Goal: Information Seeking & Learning: Check status

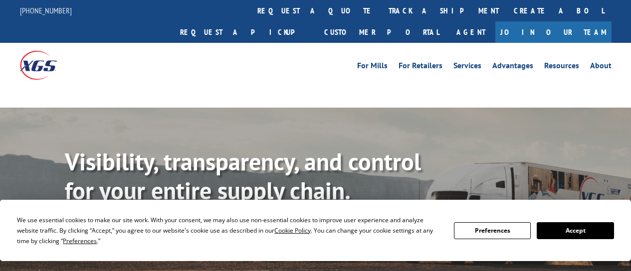
click at [128, 224] on div "We use essential cookies to make our site work. With your consent, we may also …" at bounding box center [229, 230] width 425 height 31
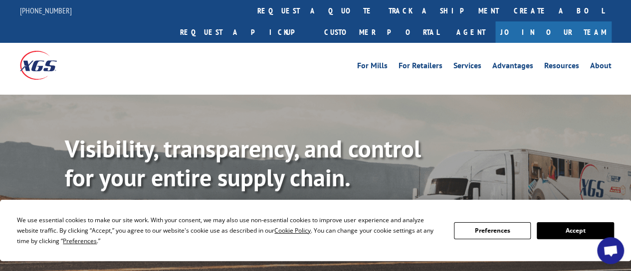
drag, startPoint x: 554, startPoint y: 240, endPoint x: 555, endPoint y: 235, distance: 5.0
click at [554, 240] on div "We use essential cookies to make our site work. With your consent, we may also …" at bounding box center [315, 230] width 596 height 31
click at [556, 231] on button "Accept" at bounding box center [575, 230] width 77 height 17
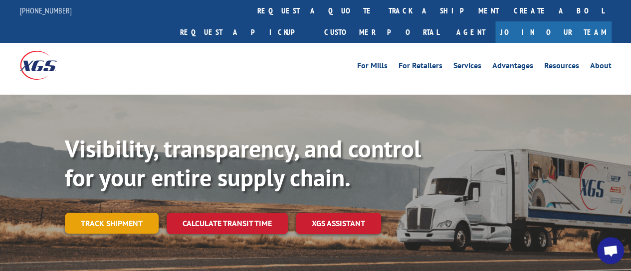
click at [129, 213] on link "Track shipment" at bounding box center [112, 223] width 94 height 21
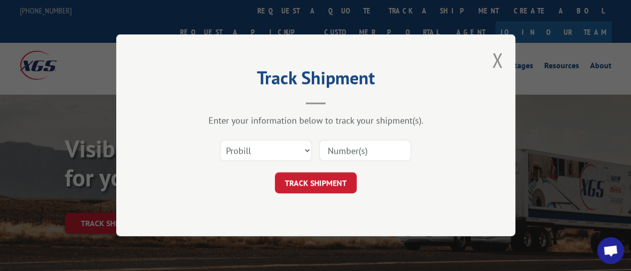
click at [349, 155] on input at bounding box center [365, 151] width 92 height 21
paste input "17615209"
type input "17615209"
click at [306, 185] on button "TRACK SHIPMENT" at bounding box center [316, 183] width 82 height 21
